Goal: Task Accomplishment & Management: Use online tool/utility

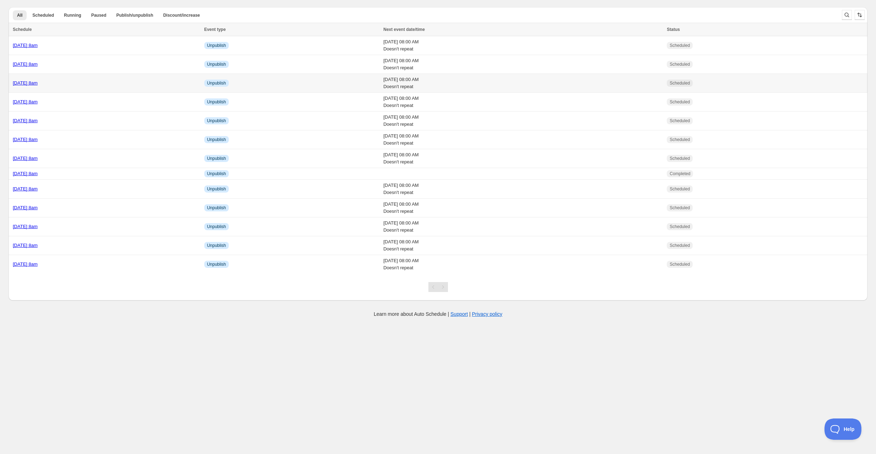
click at [93, 81] on div "[DATE] 8am" at bounding box center [106, 83] width 187 height 7
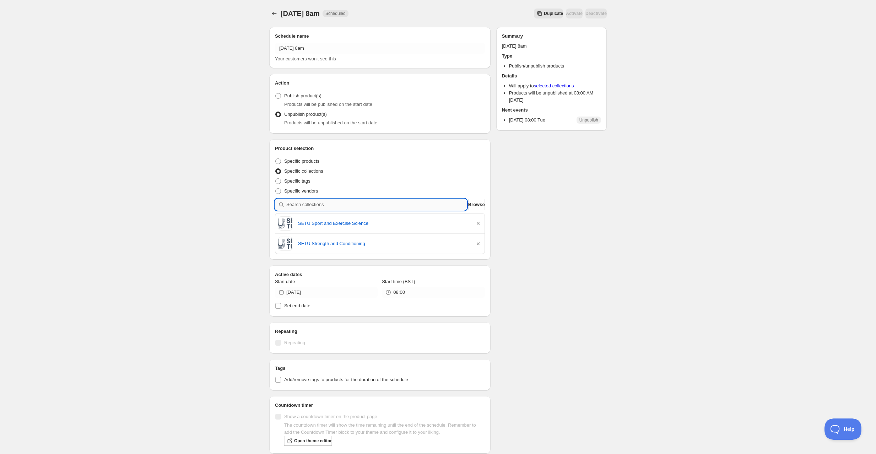
click at [324, 206] on input "search" at bounding box center [376, 204] width 180 height 11
type input "b"
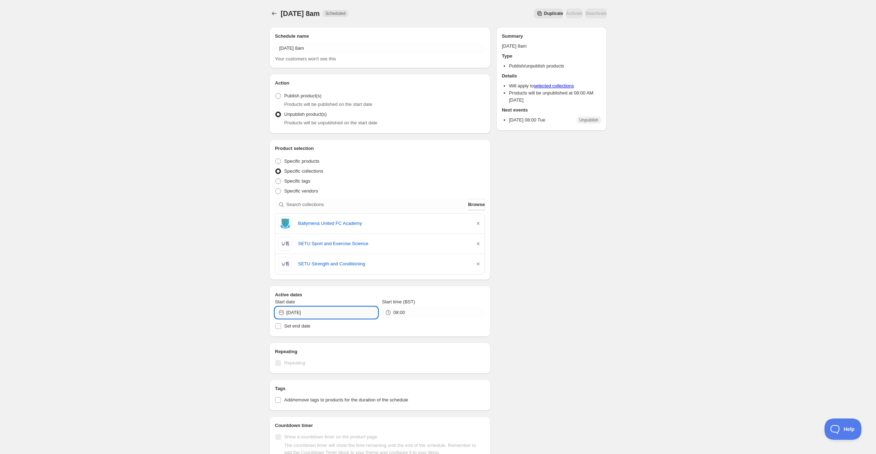
click at [339, 313] on input "[DATE]" at bounding box center [331, 312] width 91 height 11
drag, startPoint x: 355, startPoint y: 375, endPoint x: 357, endPoint y: 379, distance: 3.7
click at [355, 375] on span "19" at bounding box center [352, 373] width 7 height 6
type input "[DATE]"
click at [273, 16] on icon "Schedules" at bounding box center [274, 13] width 7 height 7
